Goal: Transaction & Acquisition: Purchase product/service

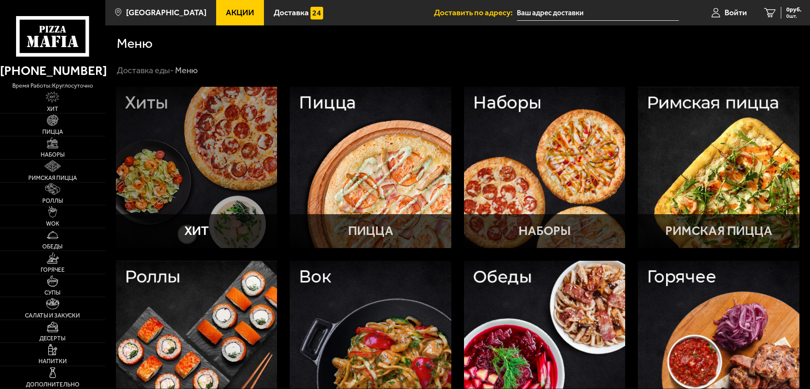
type input "[STREET_ADDRESS][PERSON_NAME]"
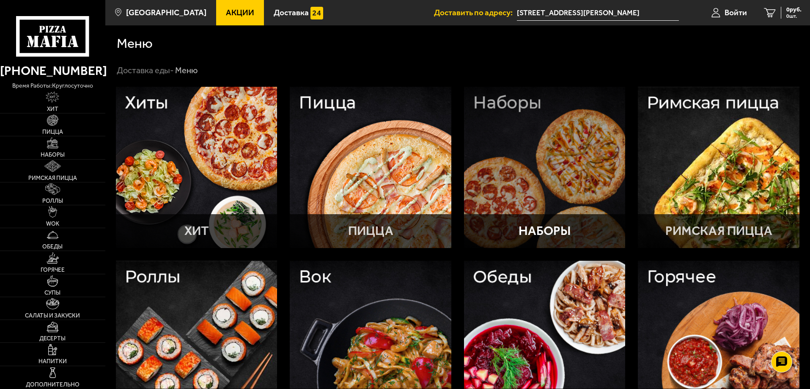
click at [525, 137] on div at bounding box center [545, 168] width 162 height 162
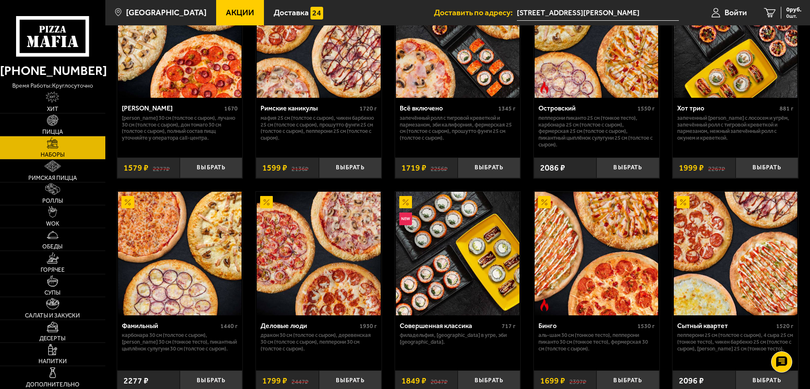
scroll to position [761, 0]
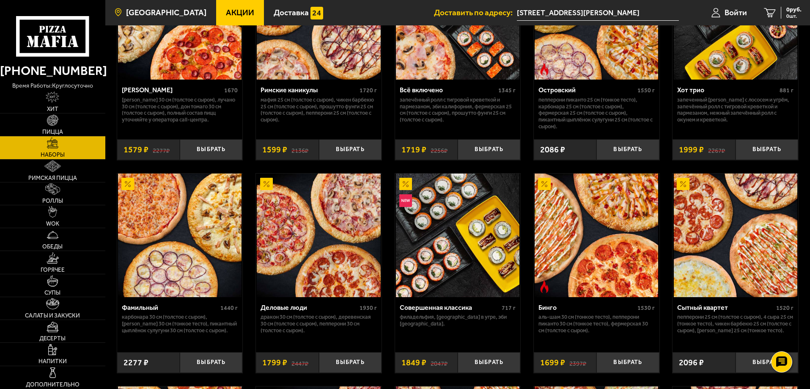
click at [136, 7] on link "[GEOGRAPHIC_DATA]" at bounding box center [160, 12] width 111 height 25
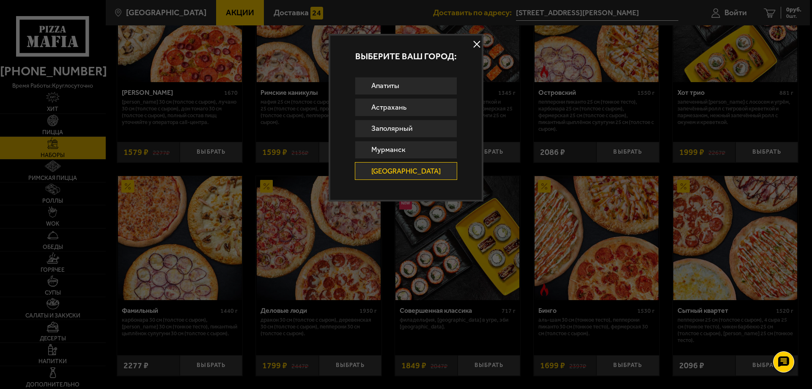
click at [471, 41] on button at bounding box center [477, 44] width 13 height 13
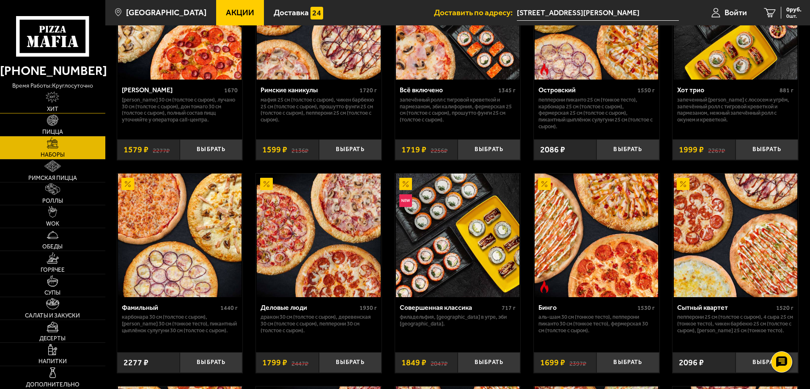
click at [58, 98] on img at bounding box center [53, 96] width 14 height 11
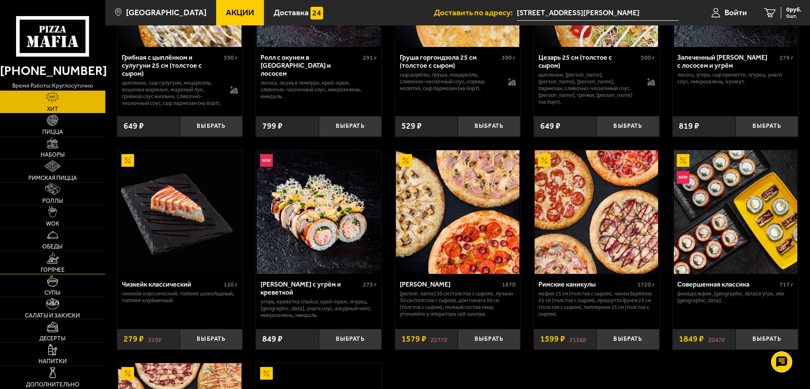
scroll to position [423, 0]
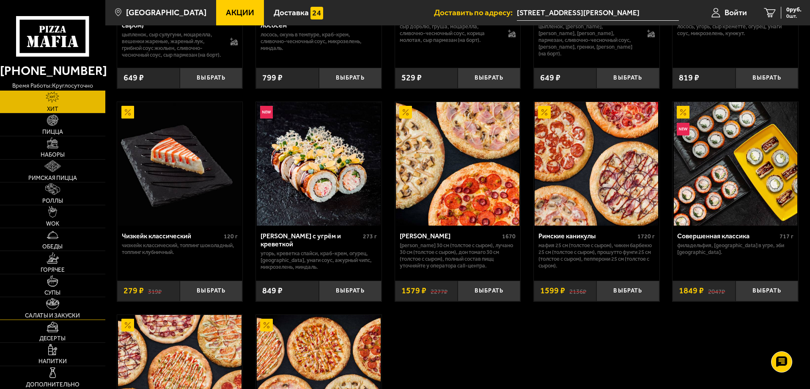
click at [51, 313] on span "Салаты и закуски" at bounding box center [52, 316] width 55 height 6
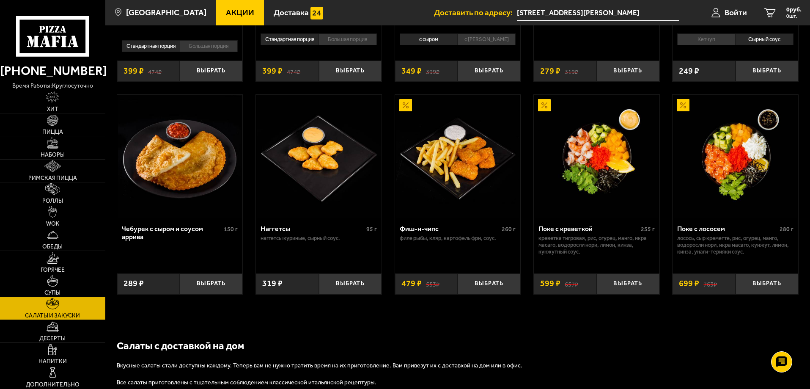
scroll to position [465, 0]
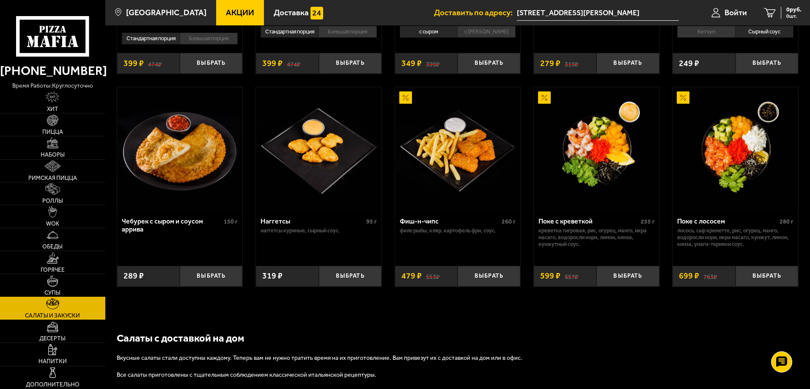
click at [68, 288] on link "Супы" at bounding box center [52, 285] width 105 height 22
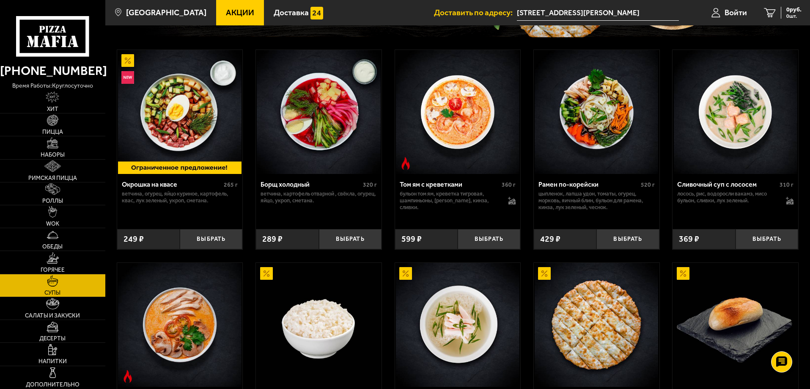
scroll to position [169, 0]
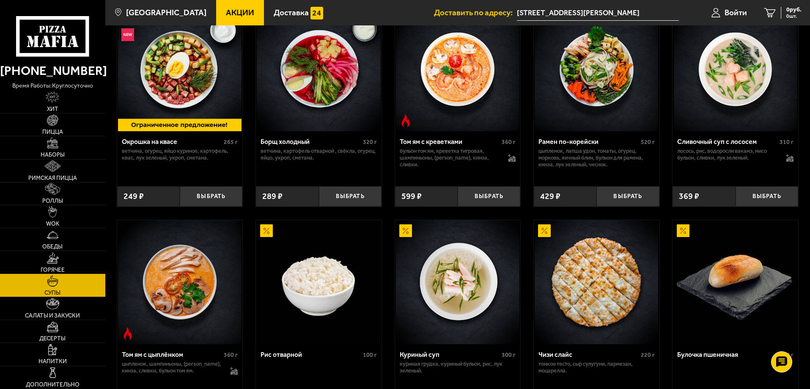
click at [58, 259] on img at bounding box center [53, 257] width 13 height 11
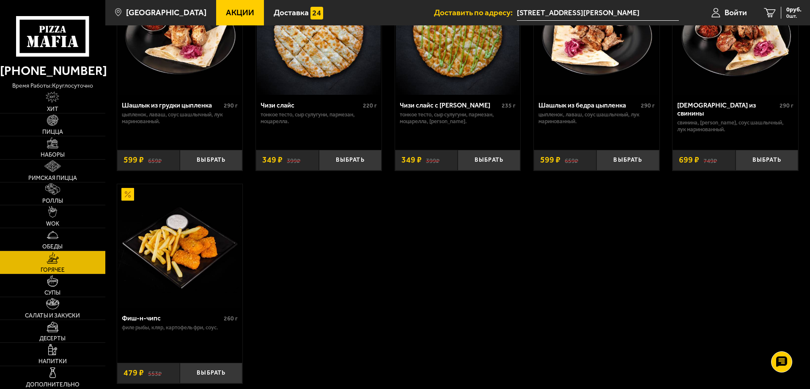
scroll to position [664, 0]
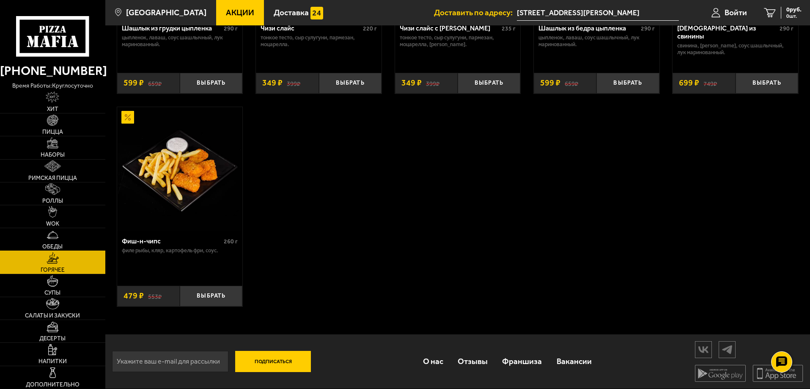
click at [49, 230] on img at bounding box center [52, 234] width 11 height 11
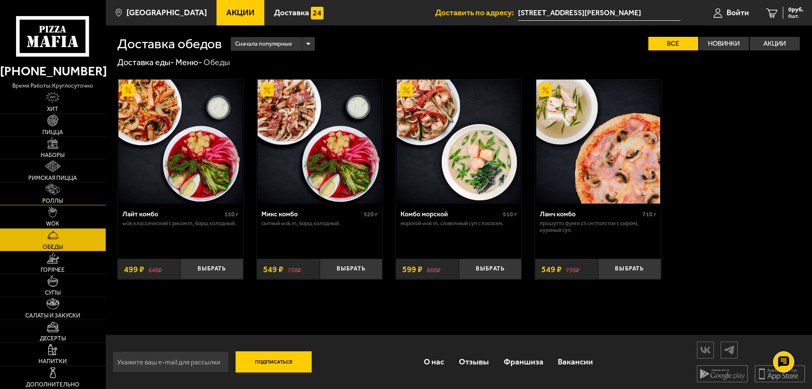
click at [47, 186] on img at bounding box center [53, 189] width 14 height 11
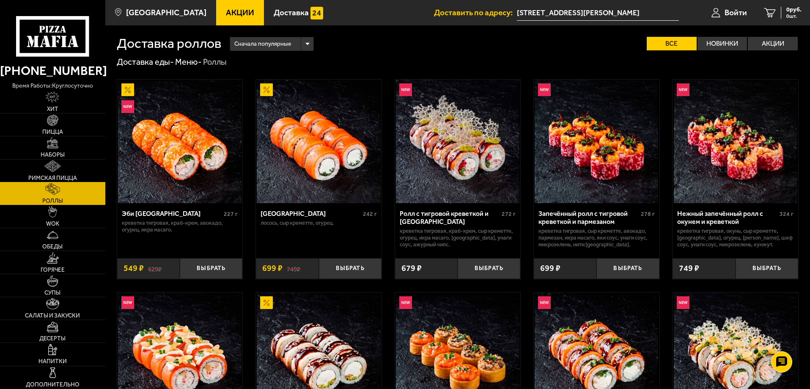
click at [46, 175] on span "Римская пицца" at bounding box center [52, 178] width 49 height 6
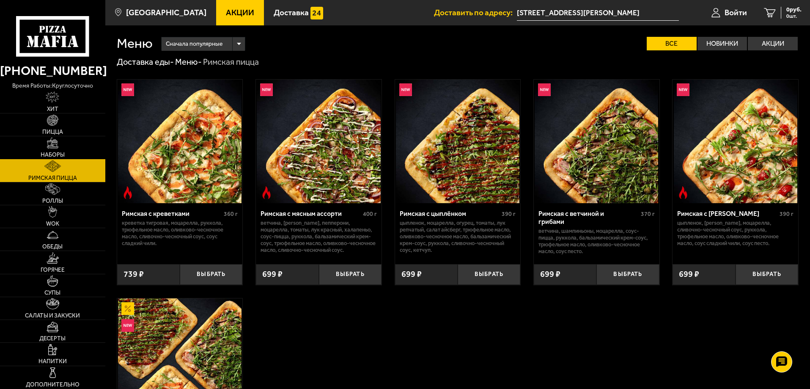
click at [47, 148] on img at bounding box center [52, 142] width 11 height 11
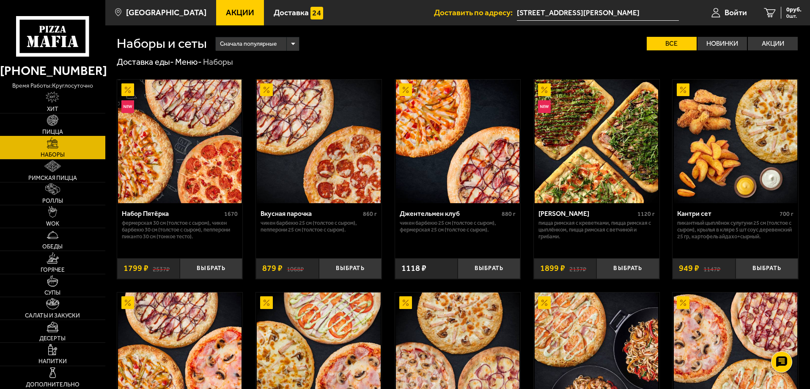
click at [60, 121] on link "Пицца" at bounding box center [52, 124] width 105 height 22
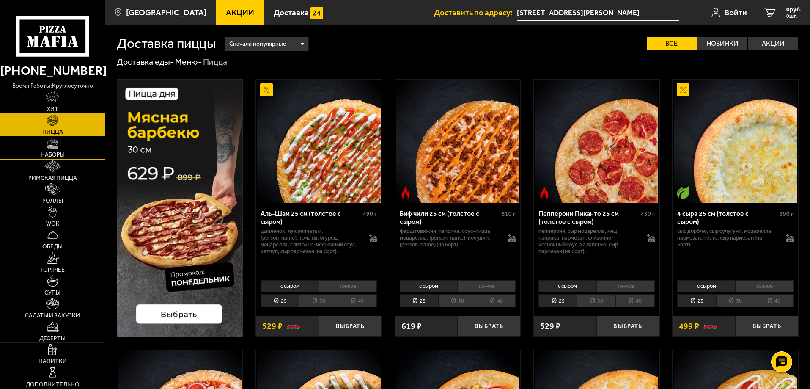
click at [55, 150] on link "Наборы" at bounding box center [52, 147] width 105 height 22
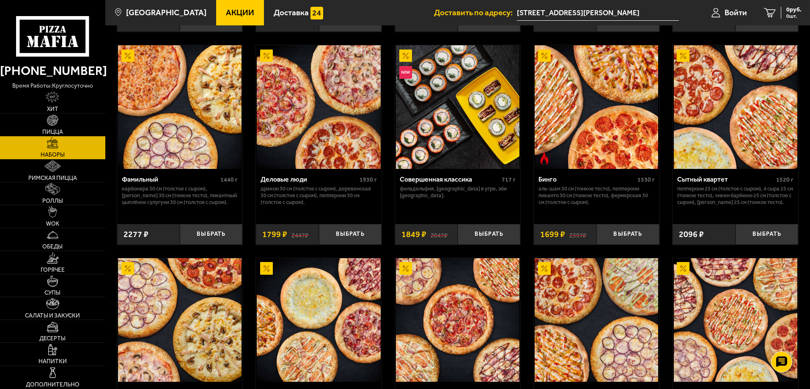
scroll to position [888, 0]
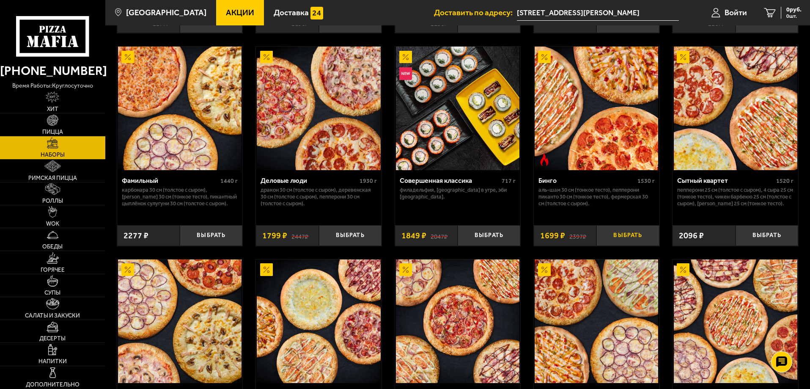
click at [619, 237] on button "Выбрать" at bounding box center [627, 235] width 63 height 21
click at [784, 12] on span "1699 руб." at bounding box center [788, 10] width 25 height 6
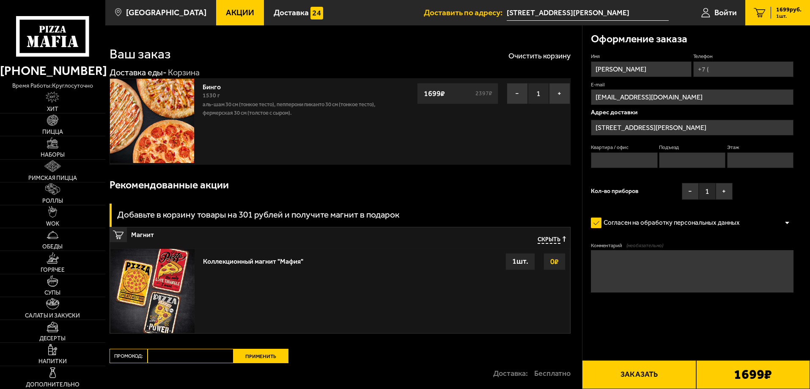
click at [606, 162] on input "Квартира / офис" at bounding box center [624, 160] width 66 height 16
type input "86"
click at [696, 156] on input "Подъезд" at bounding box center [692, 160] width 66 height 16
type input "2"
click at [743, 162] on input "Этаж" at bounding box center [760, 160] width 66 height 16
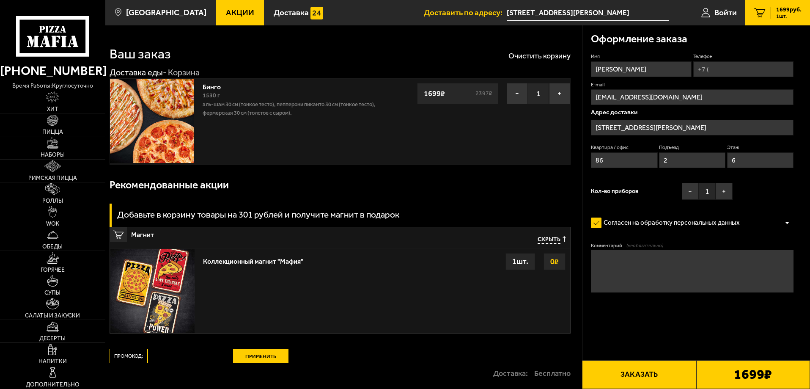
type input "6"
click at [488, 196] on div "Рекомендованные акции" at bounding box center [340, 184] width 461 height 27
click at [715, 67] on input "Телефон" at bounding box center [743, 69] width 100 height 16
type input "[PHONE_NUMBER]"
click at [706, 374] on div "1699 ₽" at bounding box center [753, 374] width 114 height 29
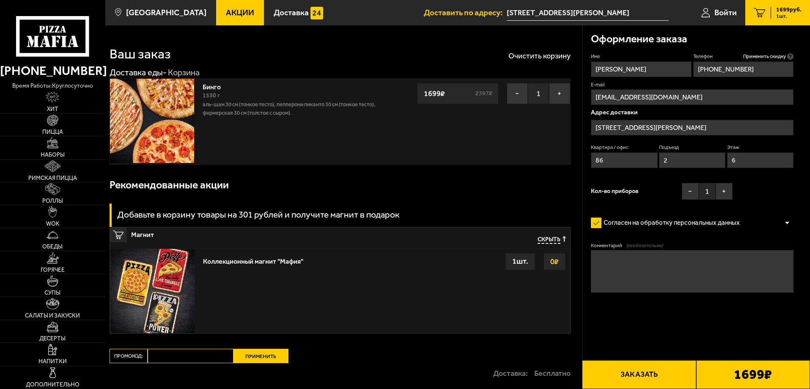
click at [659, 370] on button "Заказать" at bounding box center [639, 374] width 114 height 29
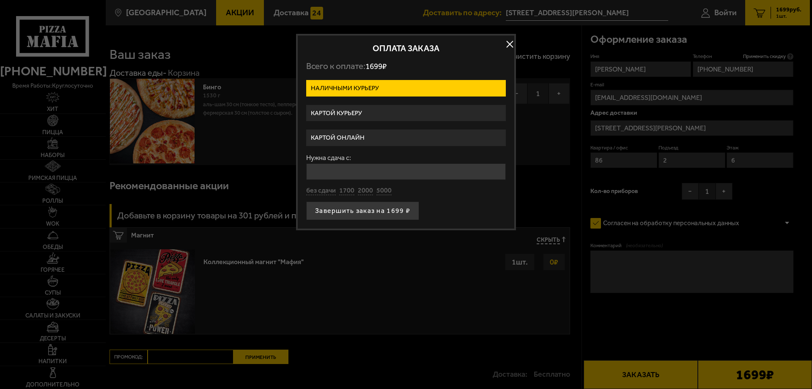
click at [333, 136] on label "Картой онлайн" at bounding box center [406, 137] width 200 height 16
click at [0, 0] on input "Картой онлайн" at bounding box center [0, 0] width 0 height 0
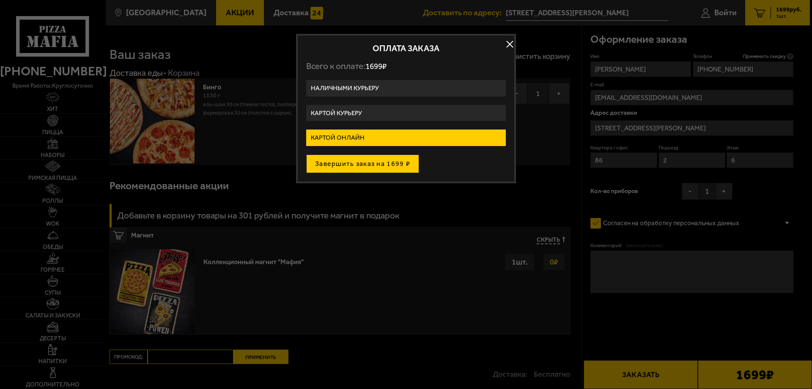
click at [353, 160] on button "Завершить заказ на 1699 ₽" at bounding box center [362, 163] width 113 height 19
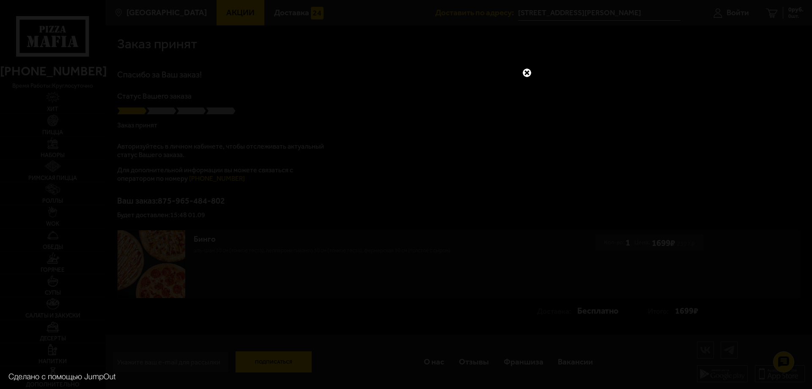
click at [531, 71] on div at bounding box center [406, 194] width 812 height 389
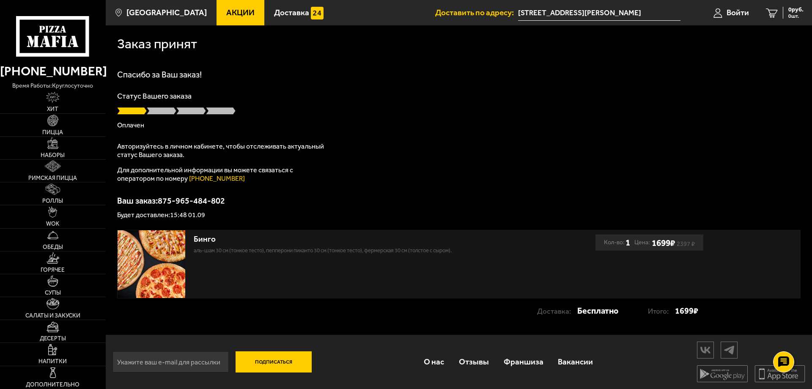
click at [219, 386] on div "Подписаться О нас Отзывы Франшиза Вакансии Мы в соцсетях Скачивайте мобильные п…" at bounding box center [459, 361] width 706 height 54
click at [219, 388] on div "Подписаться О нас Отзывы Франшиза Вакансии Мы в соцсетях Скачивайте мобильные п…" at bounding box center [459, 361] width 706 height 54
click at [802, 201] on div "Заказ принят Спасибо за Ваш заказ! Статус Вашего заказа Оплачен Авторизуйтесь в…" at bounding box center [459, 178] width 706 height 306
drag, startPoint x: 177, startPoint y: 217, endPoint x: 197, endPoint y: 215, distance: 20.4
click at [197, 215] on p "Будет доставлен: 15:48 01.09" at bounding box center [458, 214] width 683 height 7
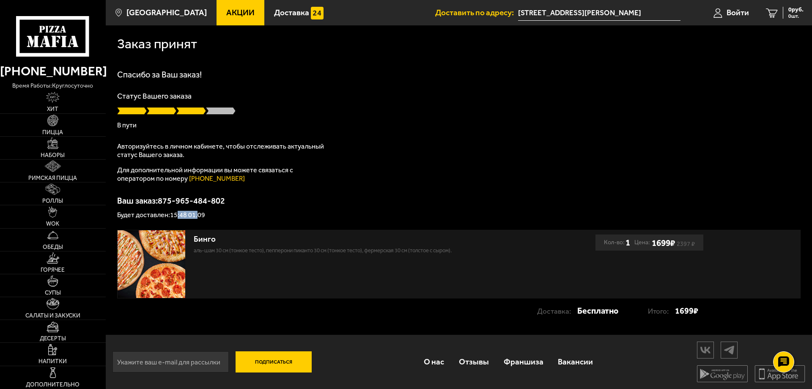
click at [197, 215] on p "Будет доставлен: 15:48 01.09" at bounding box center [458, 214] width 683 height 7
drag, startPoint x: 162, startPoint y: 215, endPoint x: 189, endPoint y: 214, distance: 26.2
click at [188, 214] on p "Будет доставлен: 15:48 01.09" at bounding box center [458, 214] width 683 height 7
click at [189, 214] on p "Будет доставлен: 15:48 01.09" at bounding box center [458, 214] width 683 height 7
click at [733, 5] on link "Войти" at bounding box center [731, 12] width 52 height 25
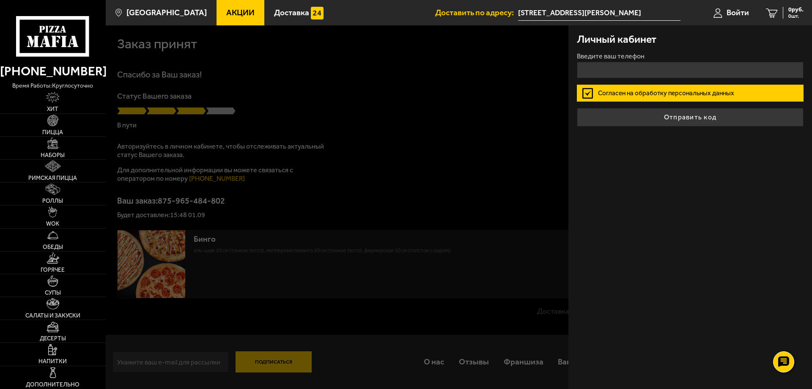
click at [636, 59] on label "Введите ваш телефон" at bounding box center [690, 56] width 227 height 7
click at [636, 62] on input "Введите ваш телефон" at bounding box center [690, 70] width 227 height 16
click at [618, 68] on input "+7 ( ) - -" at bounding box center [690, 70] width 227 height 16
click at [592, 70] on input "+7 ( ) - -" at bounding box center [690, 70] width 227 height 16
type input "[PHONE_NUMBER]"
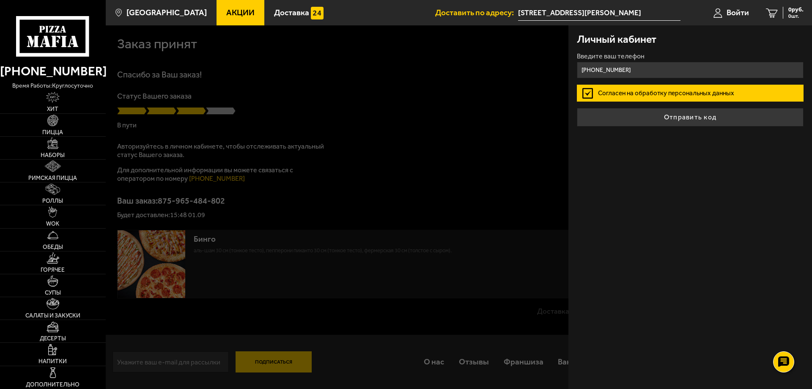
click at [577, 108] on button "Отправить код" at bounding box center [690, 117] width 227 height 19
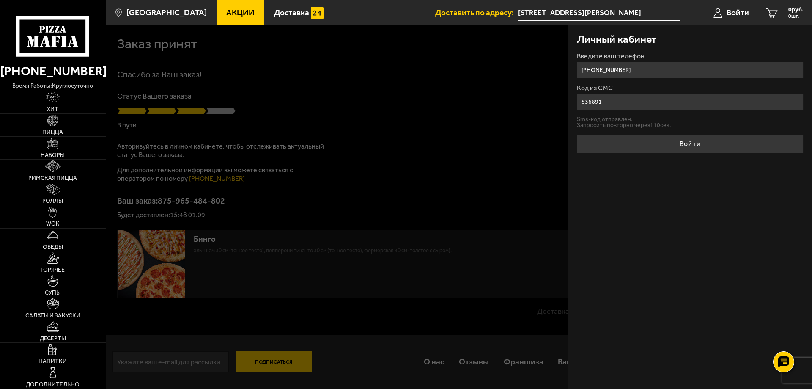
type input "836891"
click at [577, 134] on button "Войти" at bounding box center [690, 143] width 227 height 19
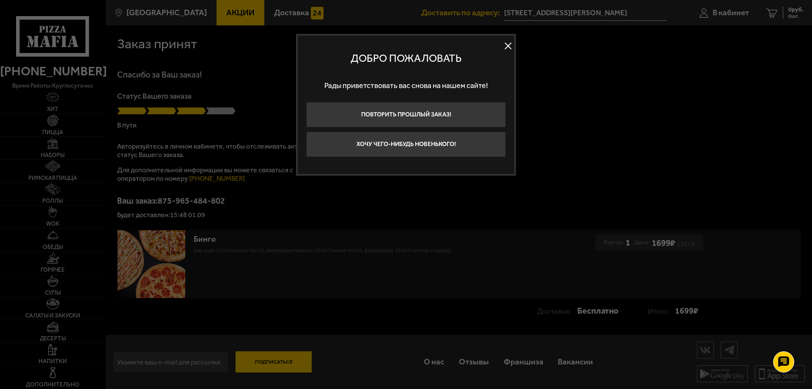
click at [504, 49] on button at bounding box center [508, 46] width 13 height 13
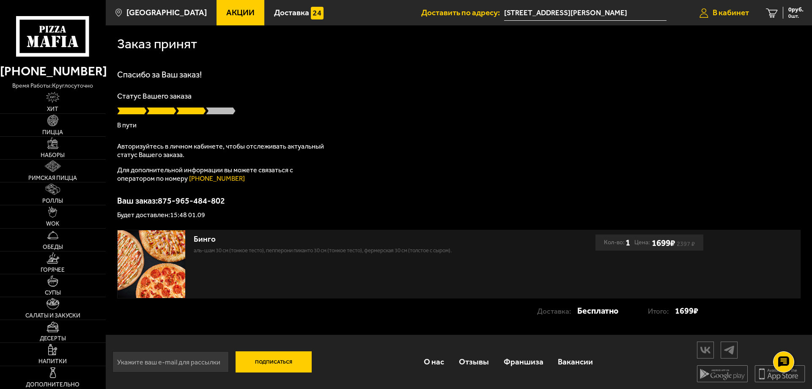
click at [715, 16] on span "В кабинет" at bounding box center [731, 12] width 36 height 8
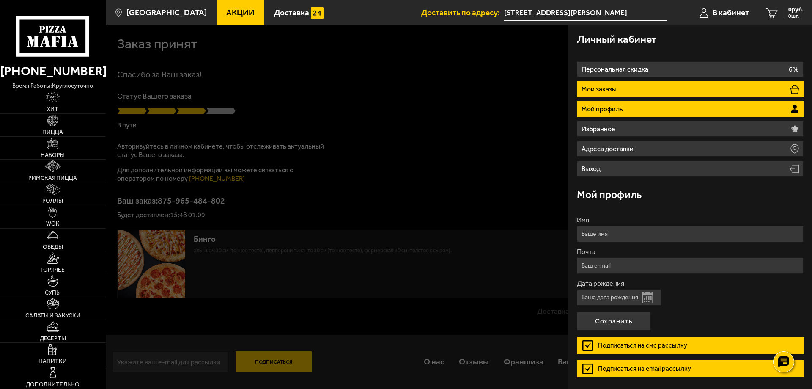
click at [625, 92] on li "Мои заказы" at bounding box center [690, 89] width 227 height 16
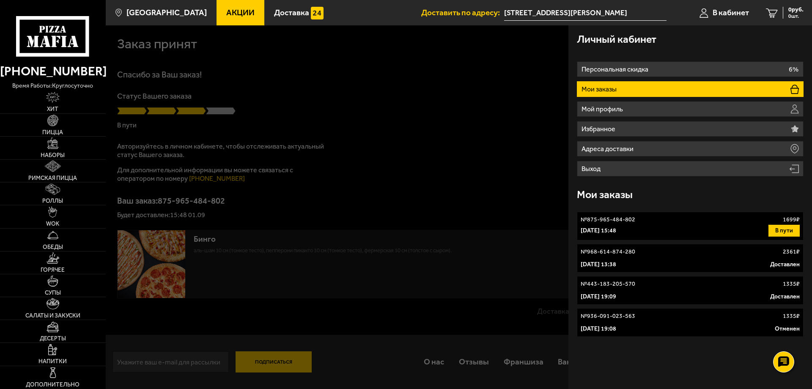
click at [328, 150] on div at bounding box center [512, 219] width 812 height 389
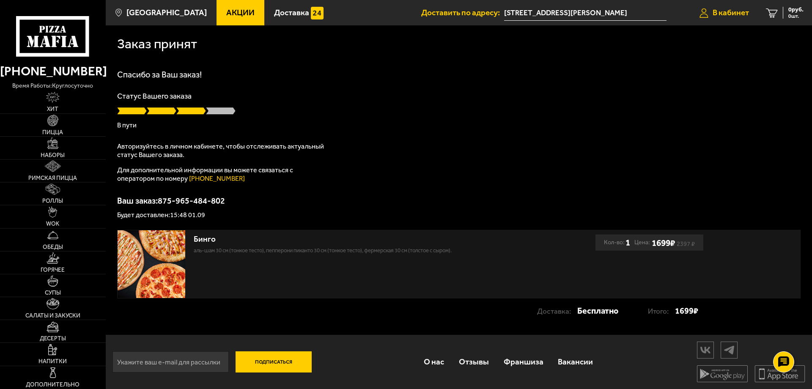
click at [729, 8] on span "В кабинет" at bounding box center [731, 12] width 36 height 8
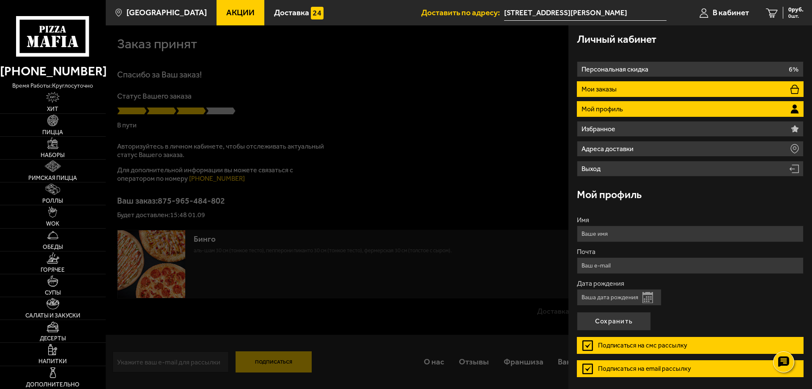
click at [623, 94] on li "Мои заказы" at bounding box center [690, 89] width 227 height 16
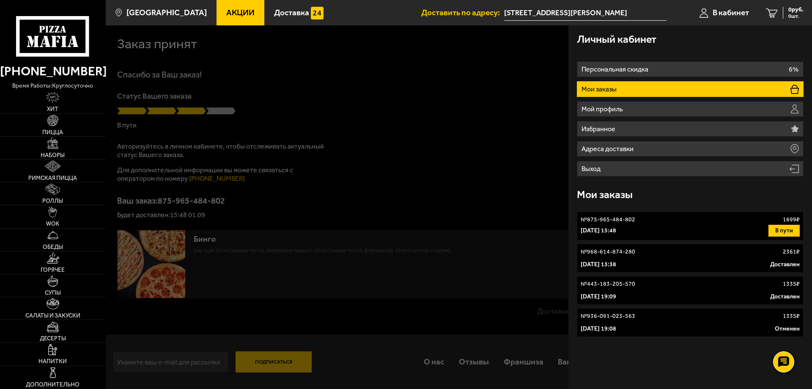
click at [625, 222] on p "№ 875-965-484-802" at bounding box center [608, 219] width 55 height 8
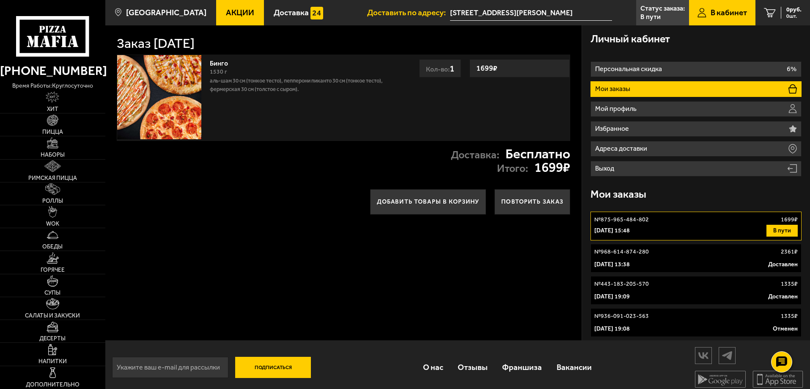
click at [274, 200] on div "Добавить товары в корзину Повторить заказ" at bounding box center [343, 202] width 476 height 42
click at [631, 248] on p "№ 968-614-874-280" at bounding box center [621, 251] width 55 height 8
